Goal: Contribute content

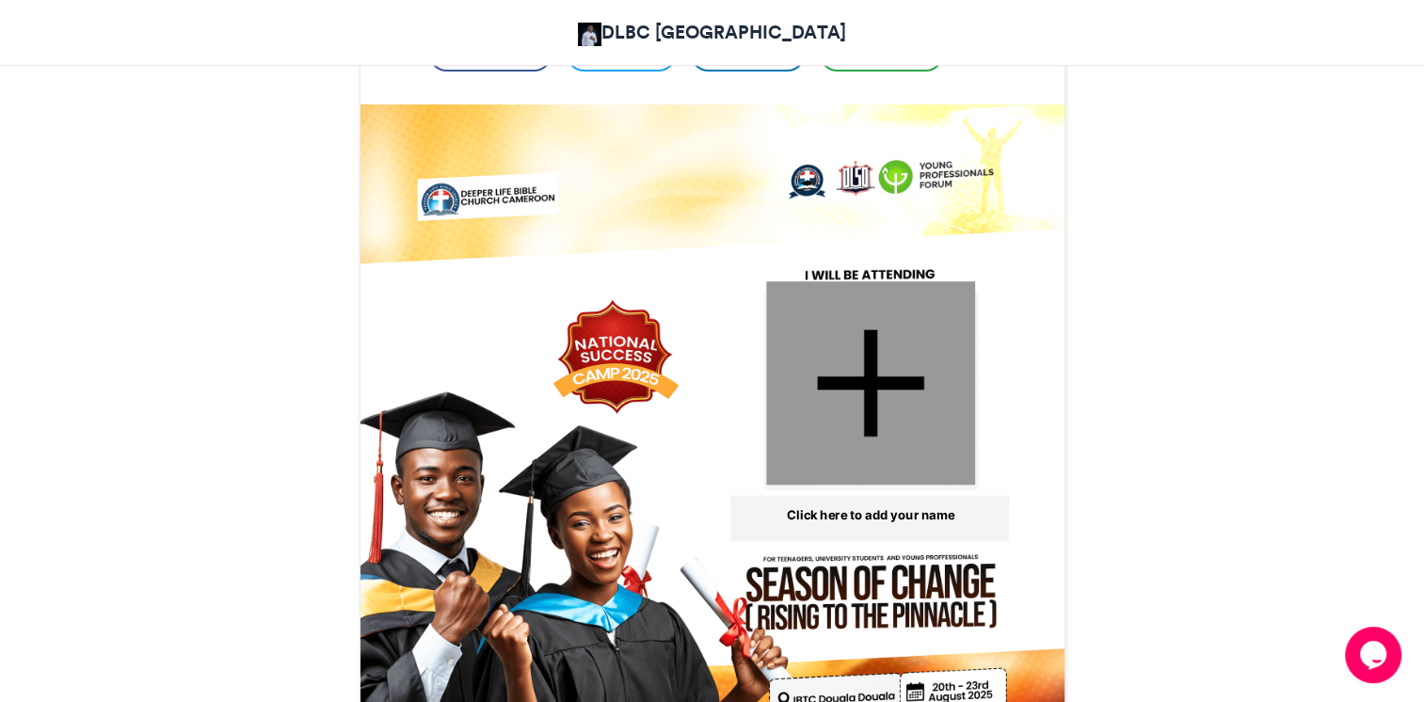
scroll to position [518, 0]
click at [871, 390] on div at bounding box center [870, 383] width 209 height 203
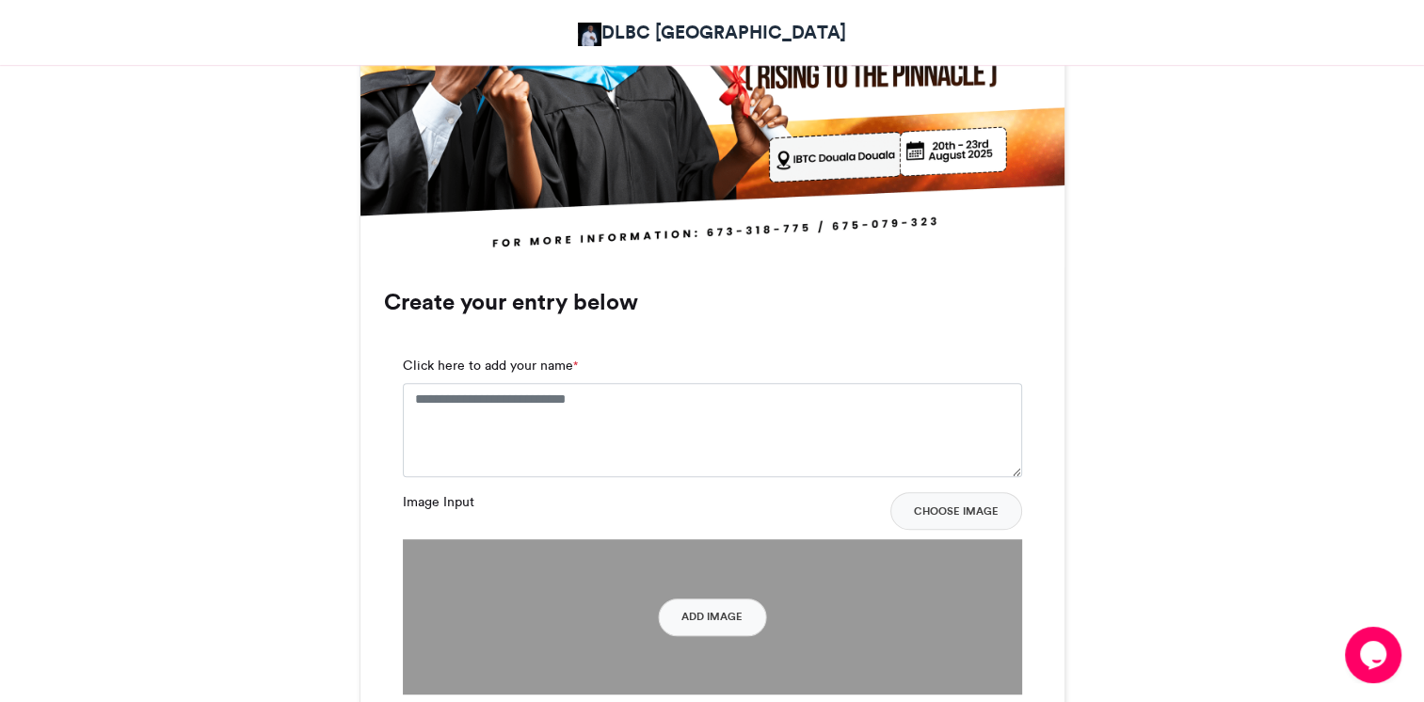
scroll to position [1068, 0]
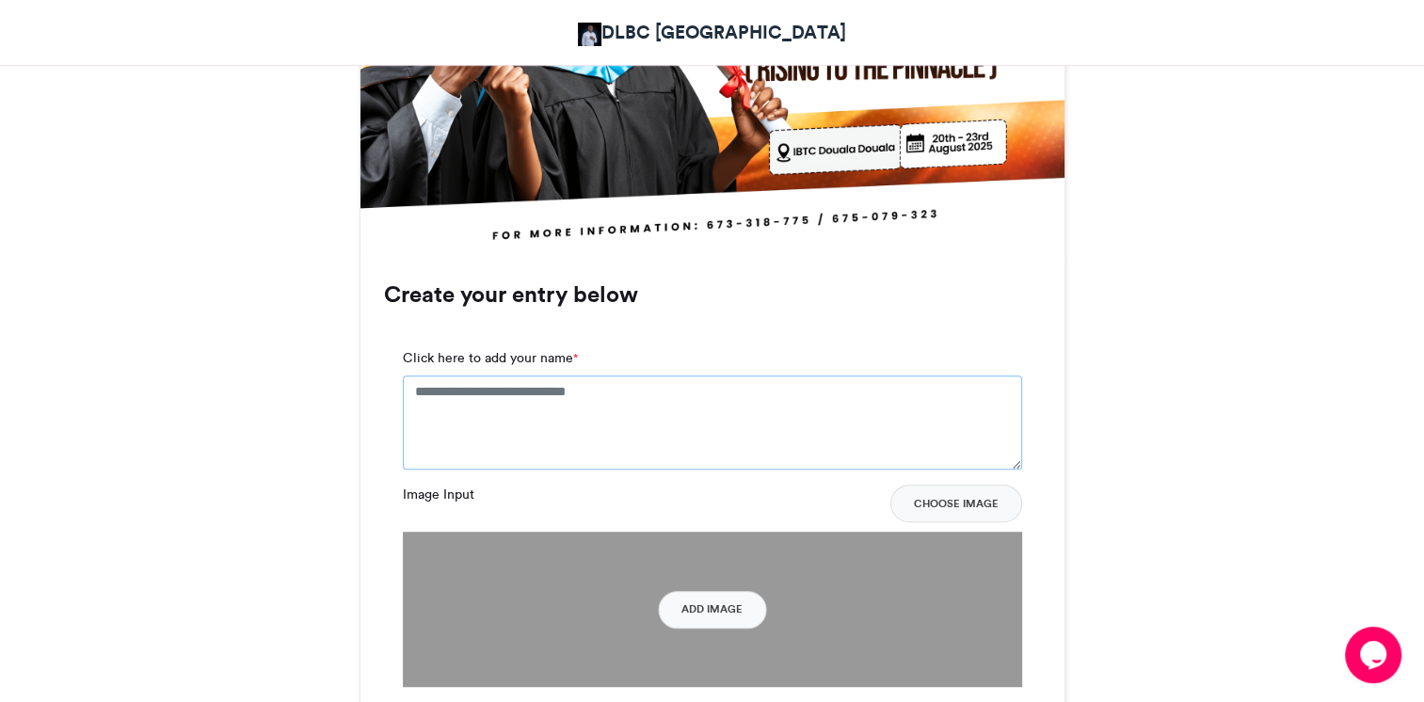
click at [624, 412] on textarea "Click here to add your name *" at bounding box center [712, 423] width 619 height 94
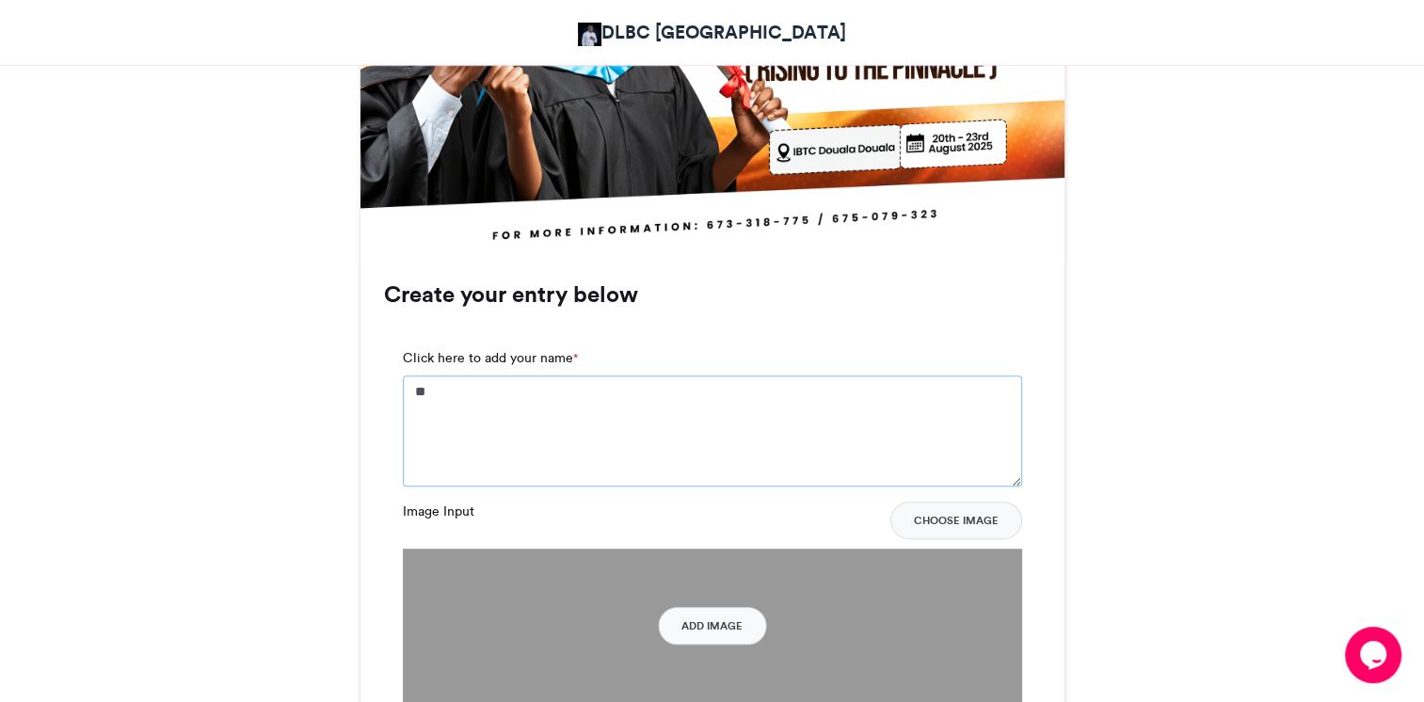
type textarea "*"
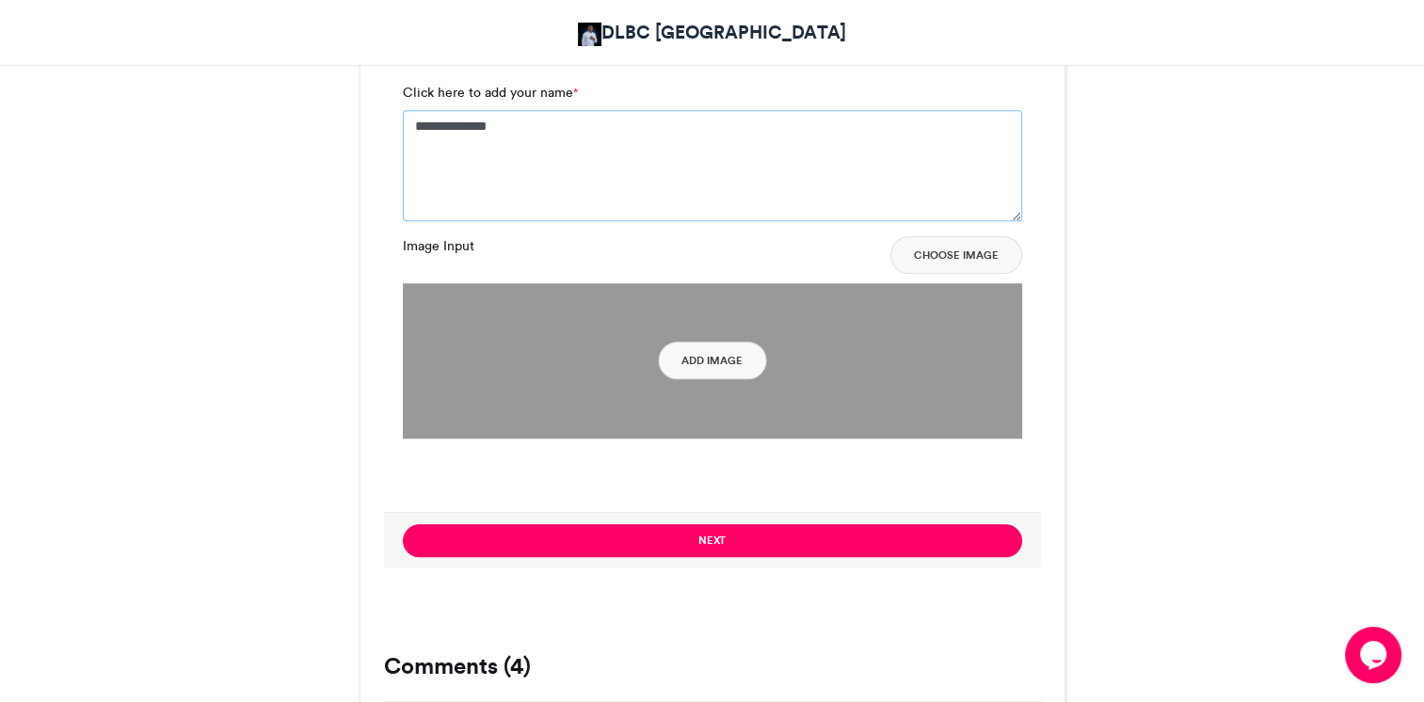
scroll to position [1348, 0]
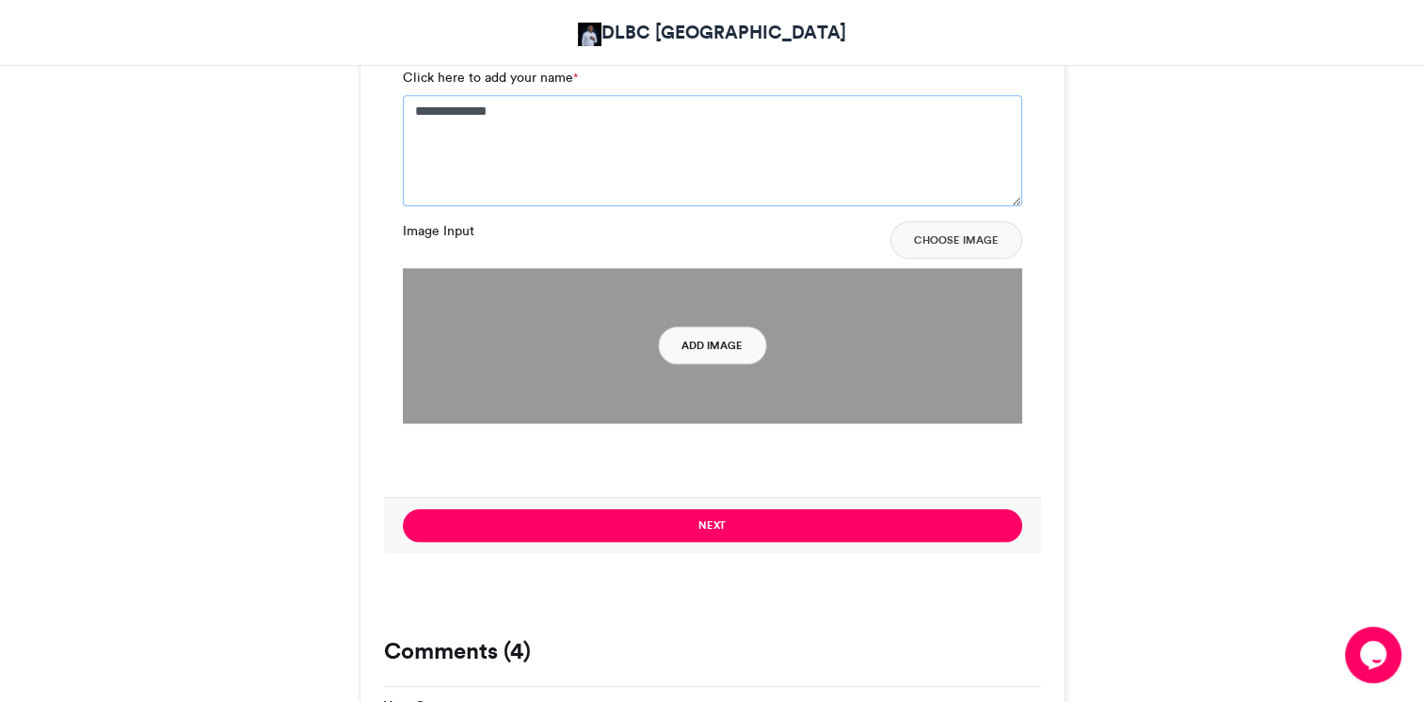
type textarea "**********"
click at [703, 339] on button "Add Image" at bounding box center [712, 346] width 108 height 38
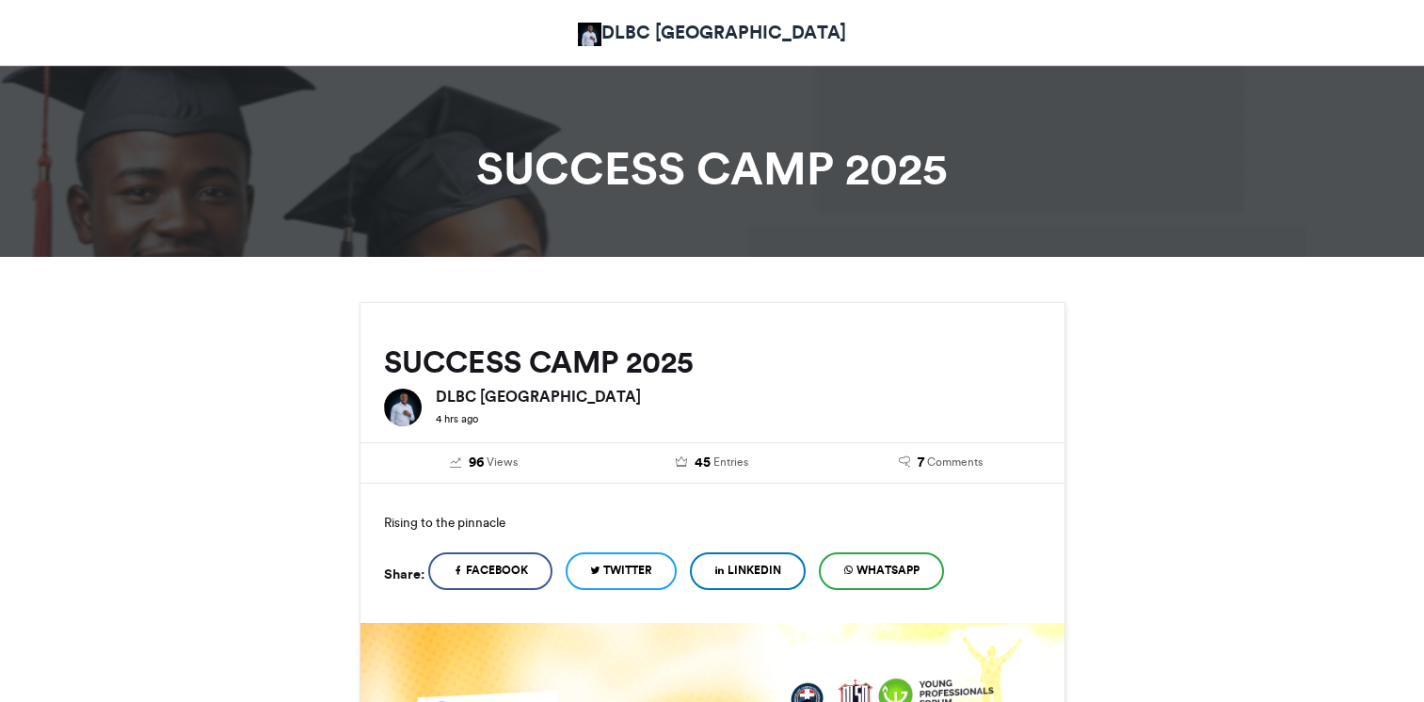
scroll to position [1808, 0]
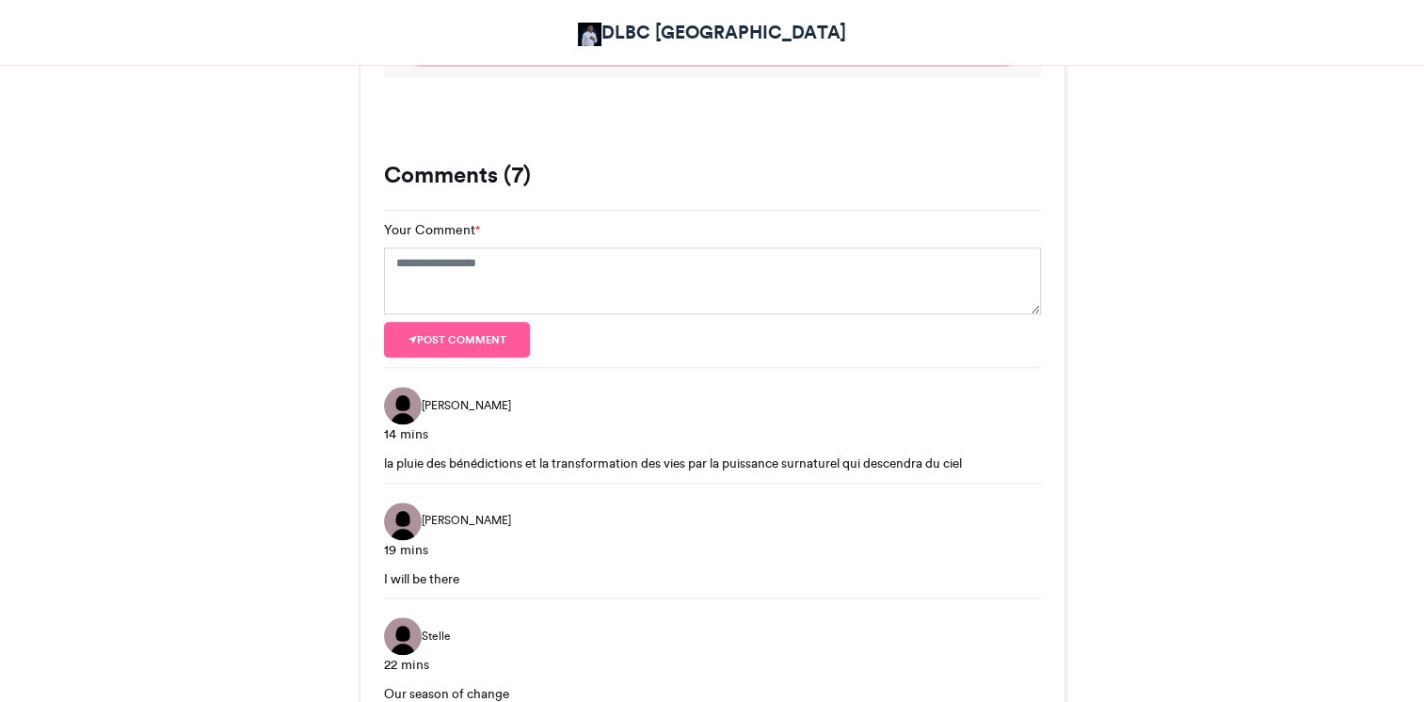
click at [443, 469] on div "la pluie des bénédictions et la transformation des vies par la puissance surnat…" at bounding box center [712, 463] width 657 height 19
click at [408, 410] on img at bounding box center [403, 406] width 38 height 38
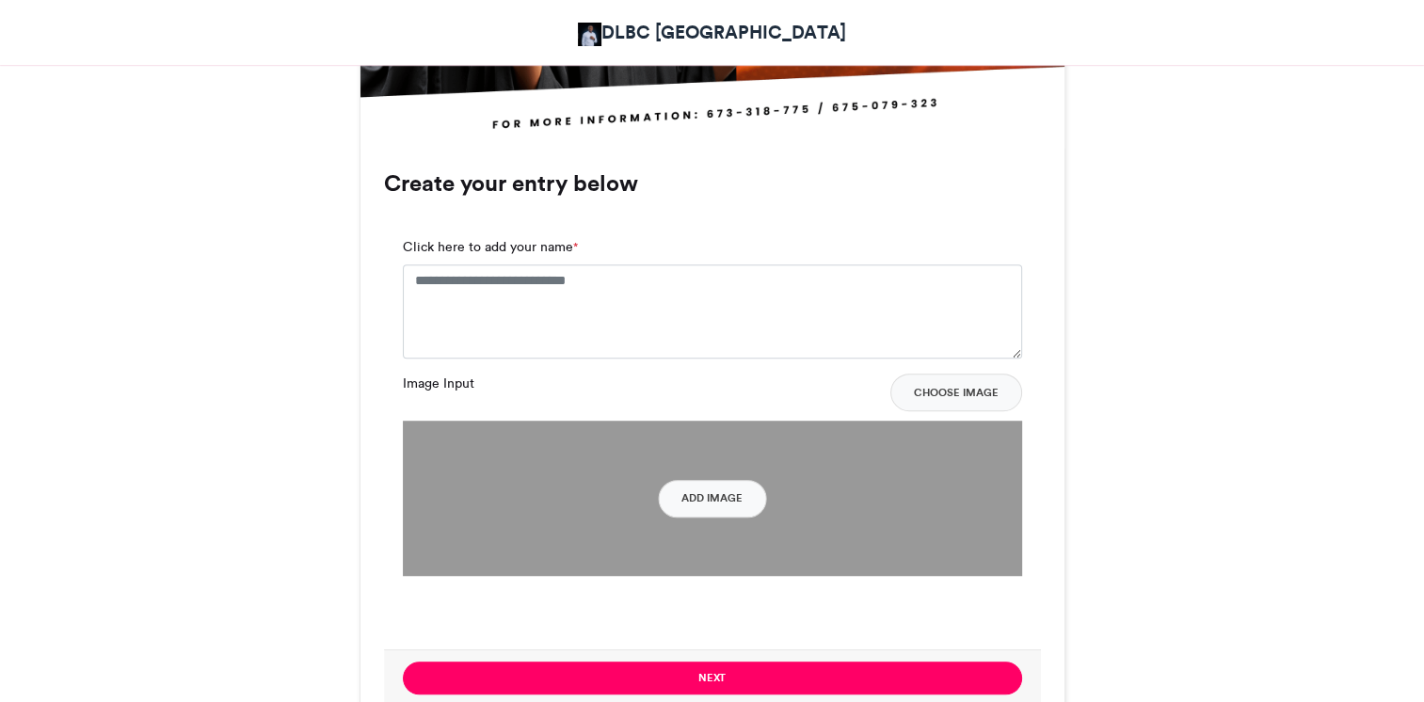
scroll to position [1190, 0]
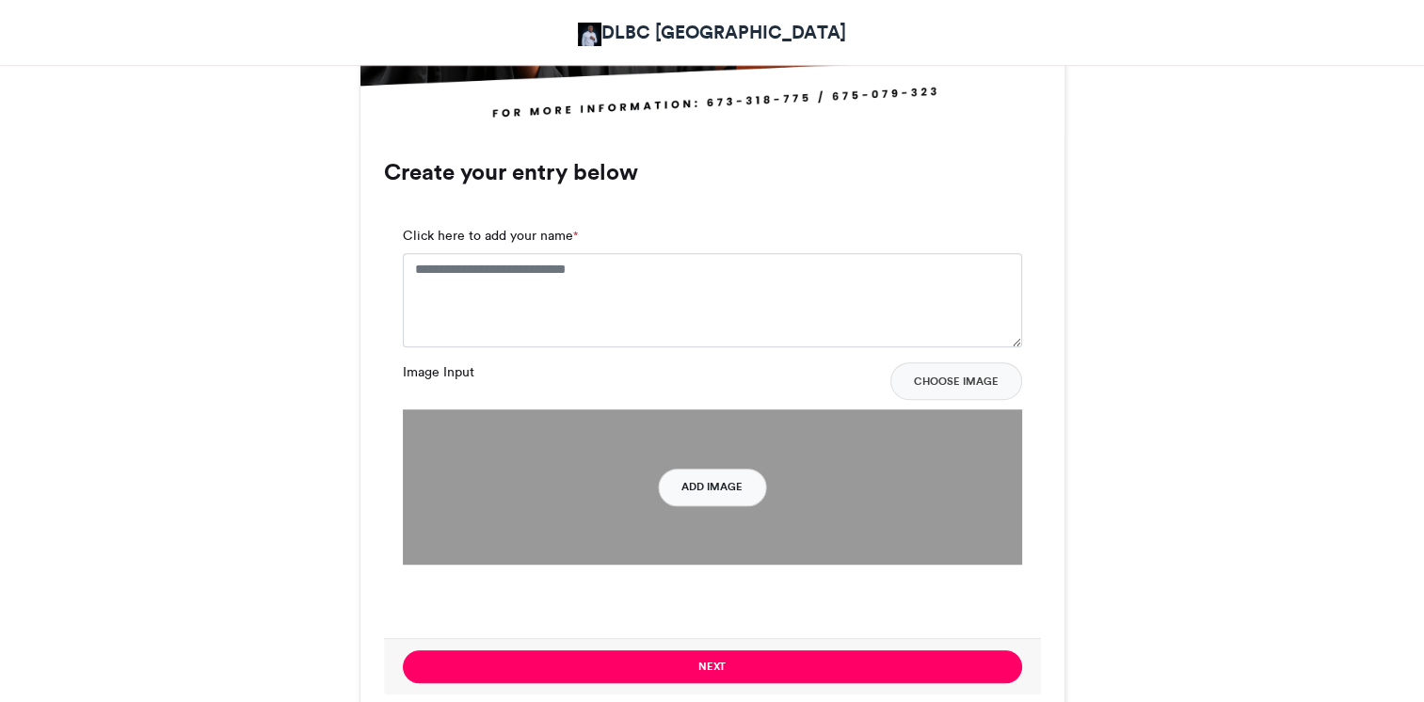
click at [715, 484] on button "Add Image" at bounding box center [712, 488] width 108 height 38
